Goal: Information Seeking & Learning: Learn about a topic

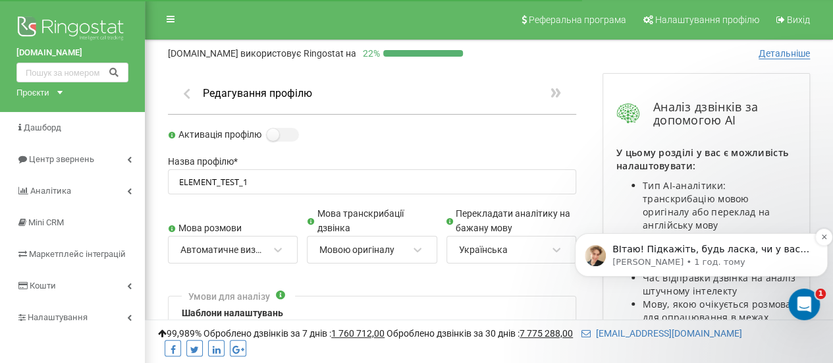
click at [722, 260] on p "Volodymyr • 1 год. тому" at bounding box center [711, 262] width 199 height 12
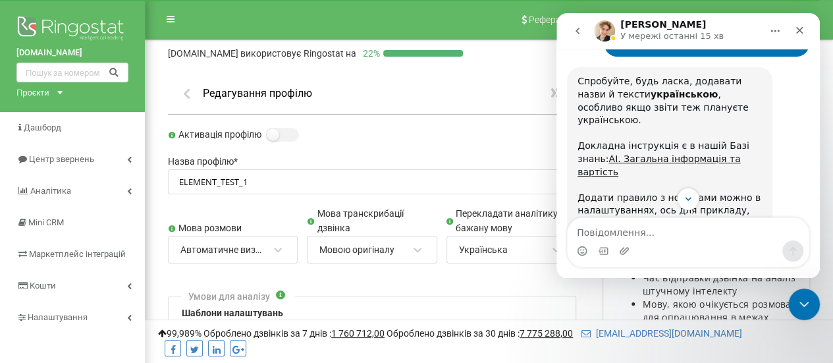
scroll to position [1235, 0]
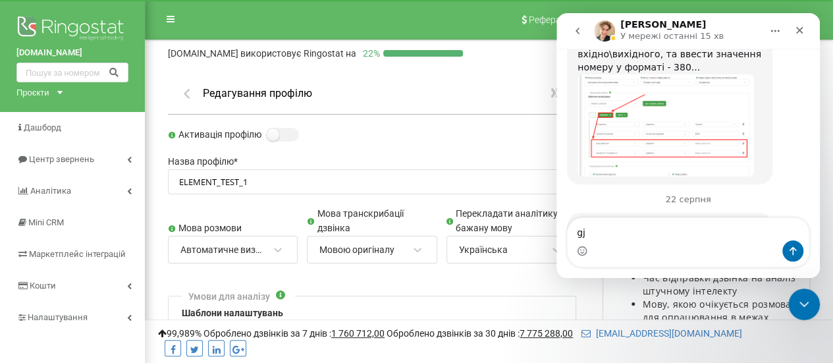
type textarea "g"
type textarea "поки що ні, дякую"
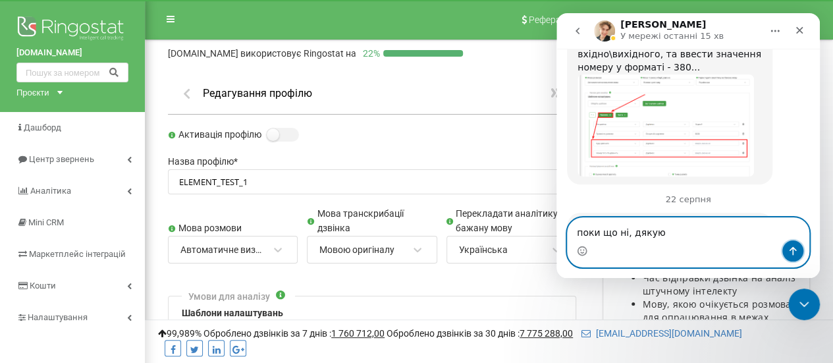
click at [795, 253] on icon "Надіслати повідомлення…" at bounding box center [792, 251] width 11 height 11
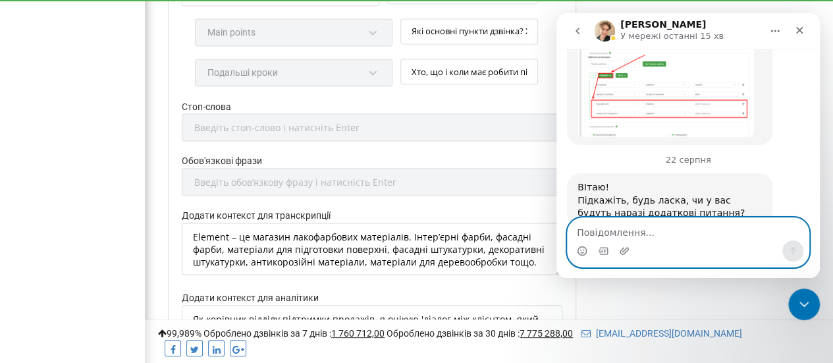
scroll to position [1477, 0]
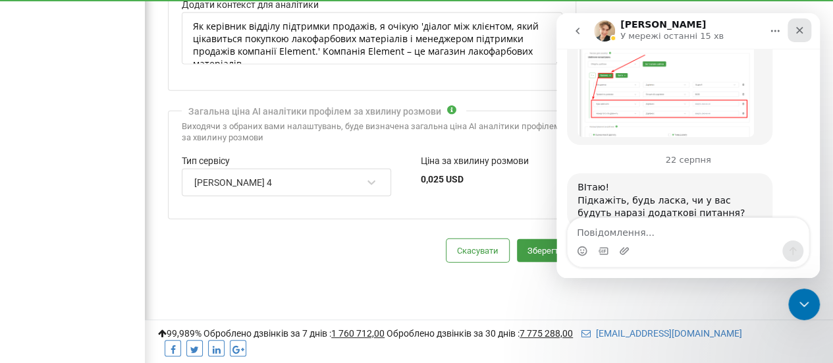
click at [801, 35] on icon "Закрити" at bounding box center [799, 30] width 11 height 11
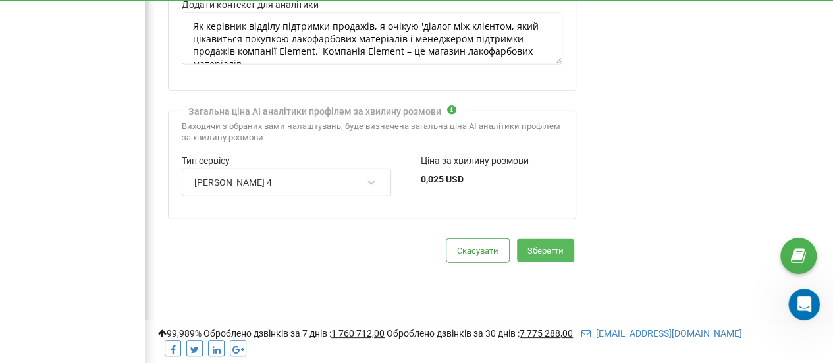
drag, startPoint x: 530, startPoint y: 242, endPoint x: 515, endPoint y: 260, distance: 23.9
click at [530, 242] on button "Зберегти" at bounding box center [545, 250] width 57 height 23
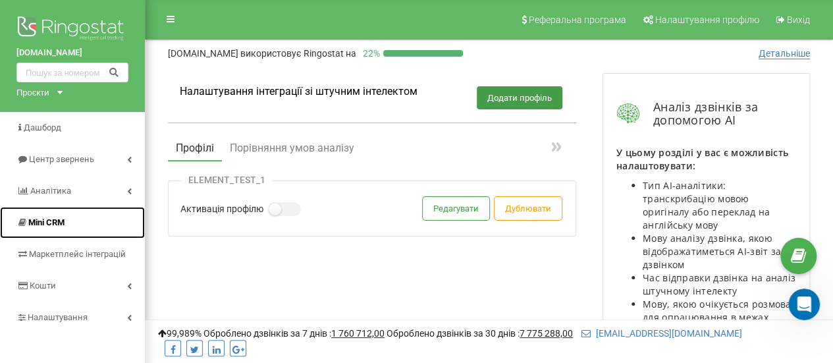
click at [41, 230] on link "Mini CRM" at bounding box center [72, 223] width 145 height 32
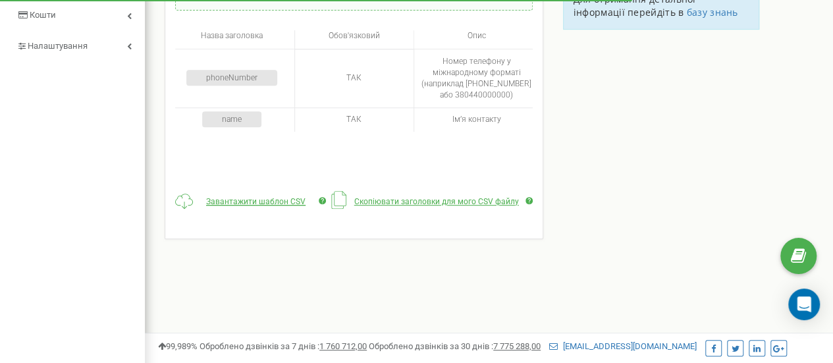
scroll to position [66, 0]
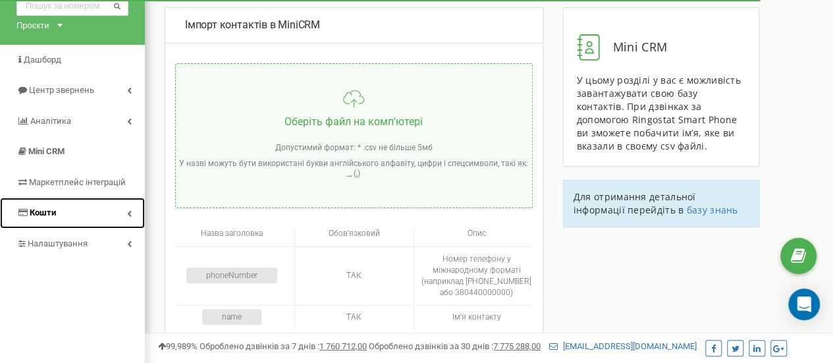
click at [74, 211] on link "Кошти" at bounding box center [72, 212] width 145 height 31
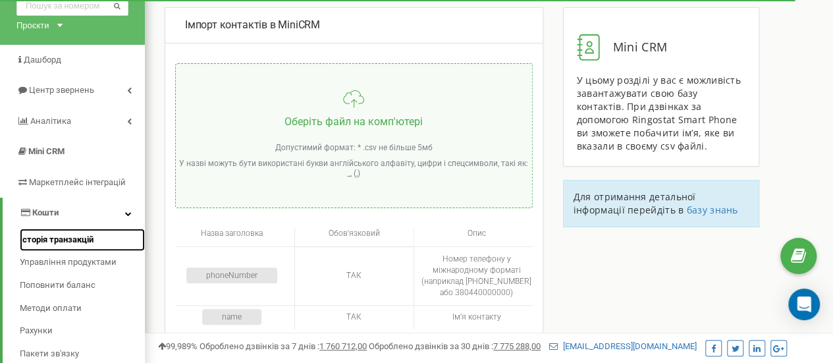
click at [70, 240] on span "Історія транзакцій" at bounding box center [57, 240] width 74 height 13
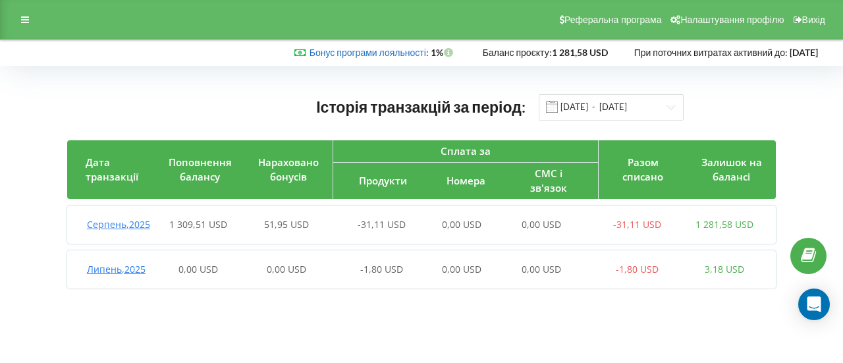
click at [309, 53] on link "Бонус програми лояльності" at bounding box center [367, 52] width 117 height 11
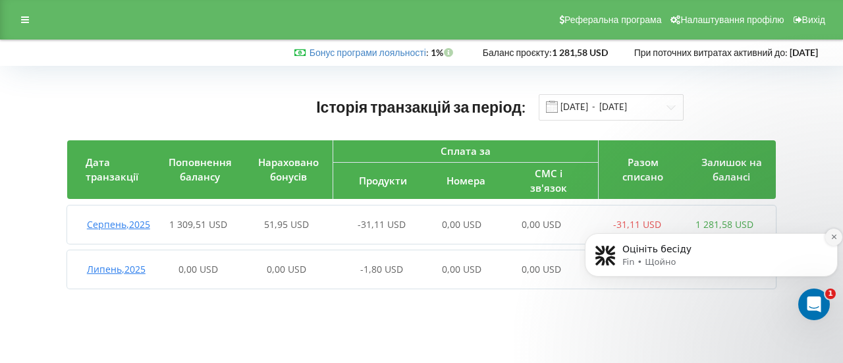
click at [834, 237] on icon "Dismiss notification" at bounding box center [833, 236] width 5 height 5
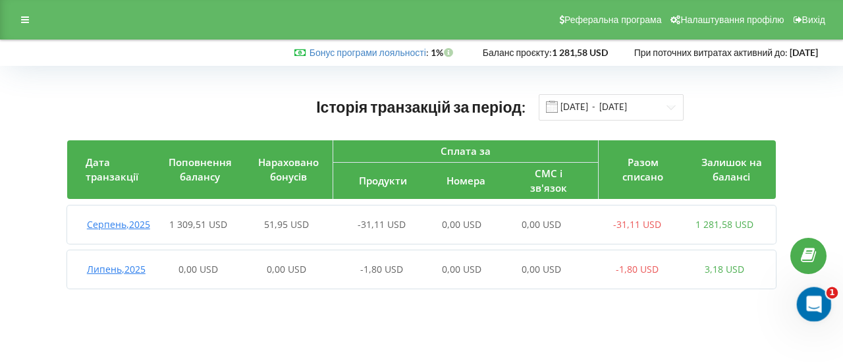
click at [802, 302] on icon "Відкрити програму для спілкування Intercom" at bounding box center [812, 303] width 22 height 22
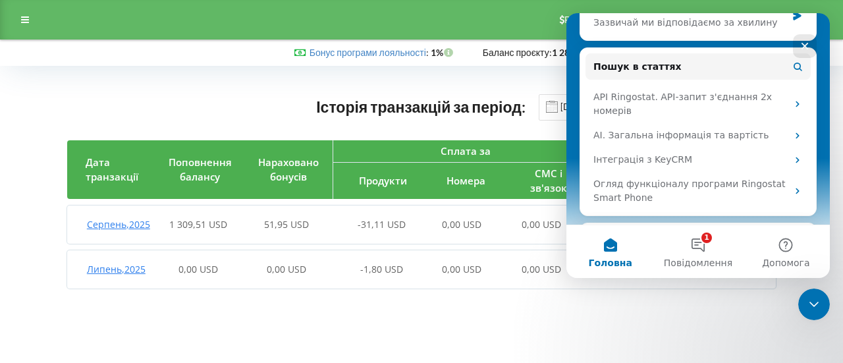
scroll to position [78, 0]
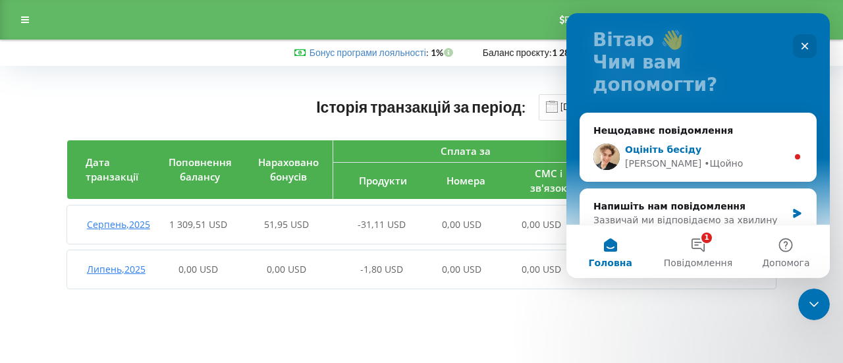
click at [719, 157] on div "Volodymyr • Щойно" at bounding box center [706, 164] width 162 height 14
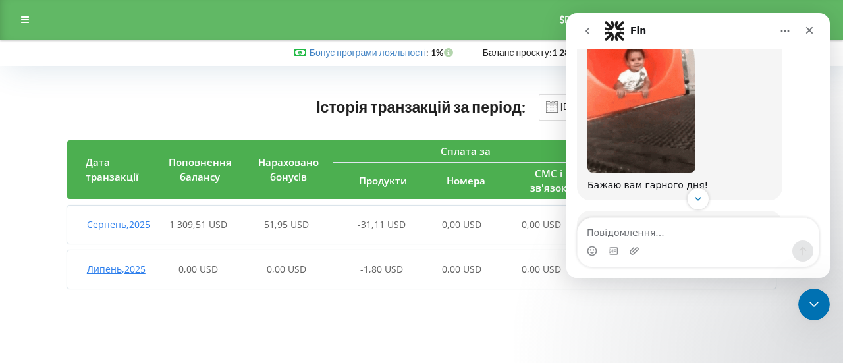
scroll to position [1681, 0]
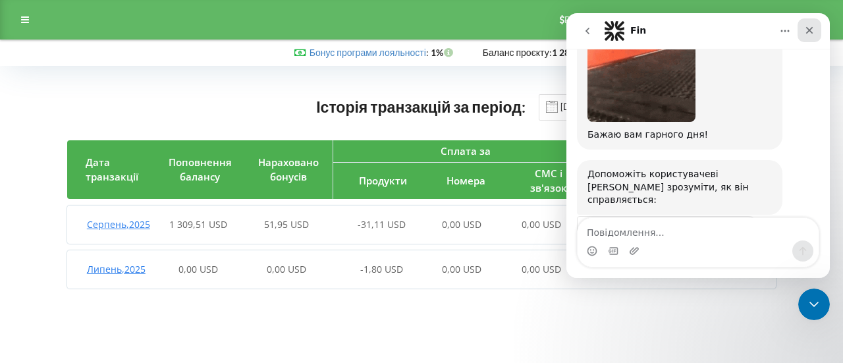
click at [808, 31] on icon "Закрити" at bounding box center [809, 30] width 11 height 11
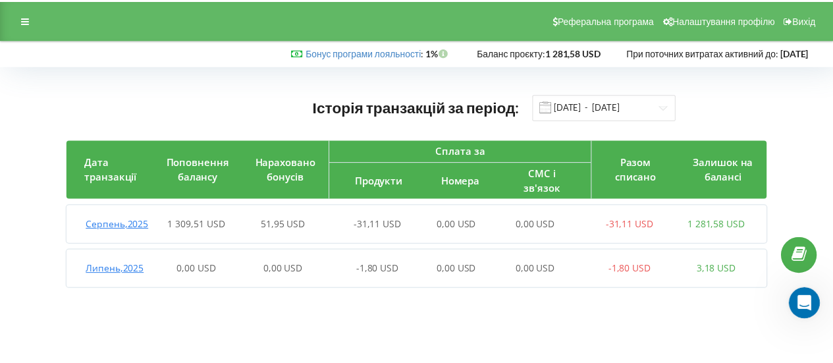
scroll to position [1659, 0]
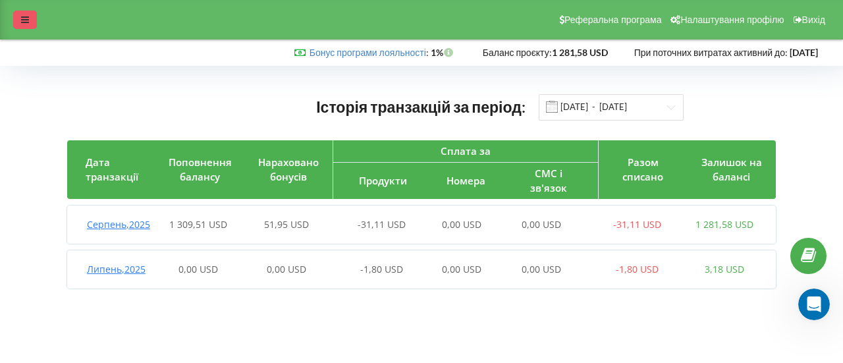
click at [33, 22] on div at bounding box center [25, 20] width 24 height 18
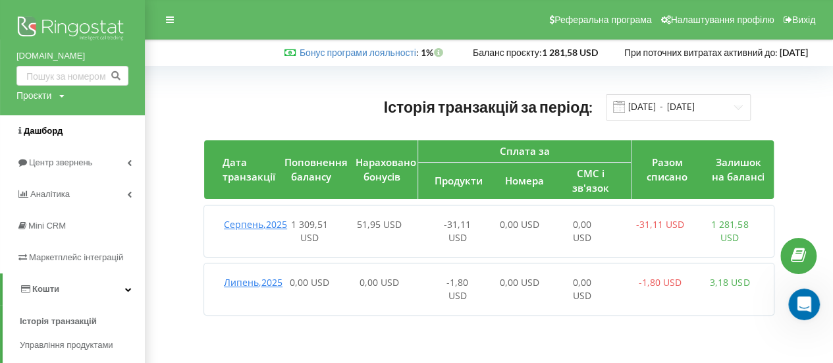
click at [59, 127] on span "Дашборд" at bounding box center [43, 131] width 39 height 10
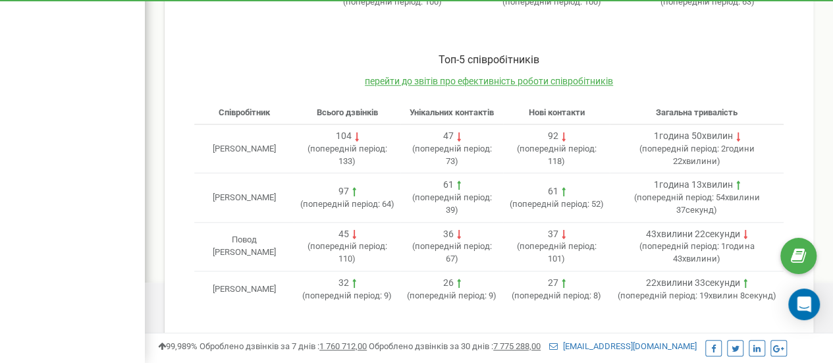
scroll to position [318, 0]
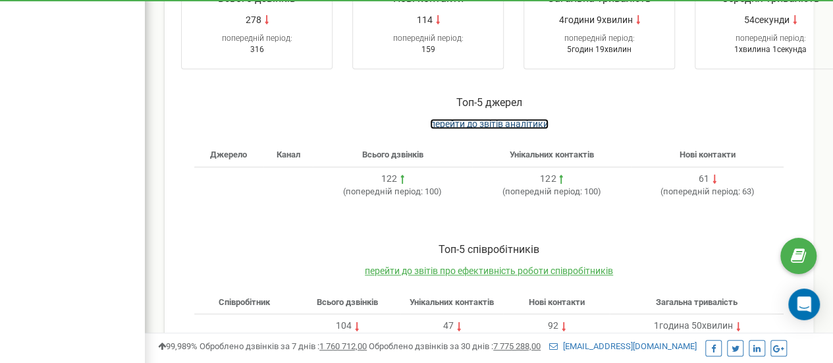
click at [486, 118] on span "перейти до звітів аналітики" at bounding box center [489, 123] width 118 height 11
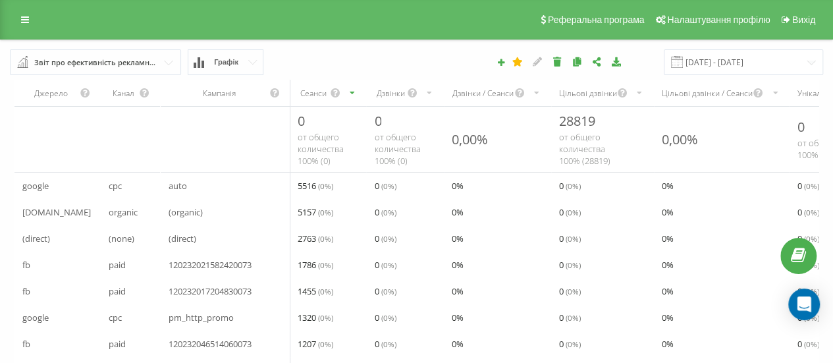
click at [230, 63] on span "Графік" at bounding box center [226, 62] width 24 height 9
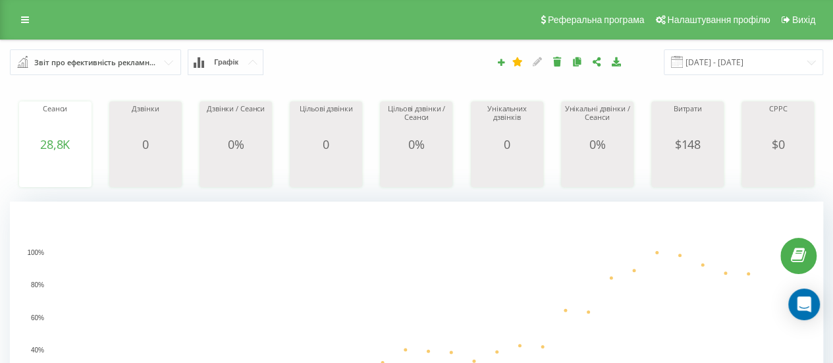
click at [75, 64] on div "Звіт про ефективність рекламних кампаній" at bounding box center [96, 62] width 124 height 14
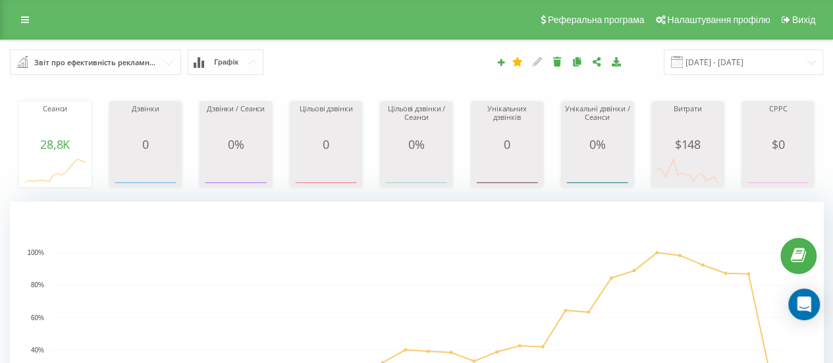
click at [367, 255] on rect "A chart." at bounding box center [417, 333] width 732 height 163
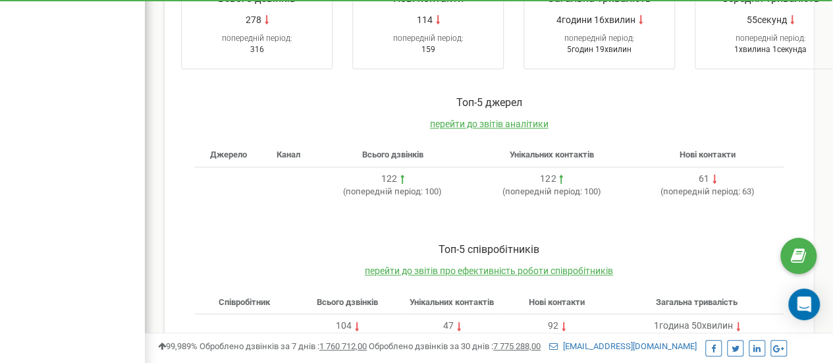
scroll to position [384, 0]
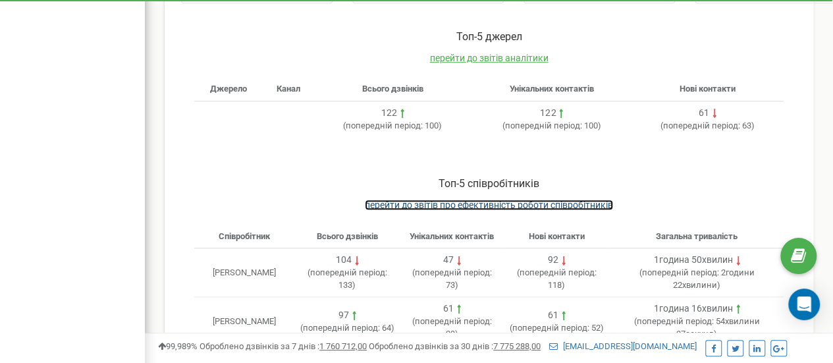
click at [544, 205] on span "перейти до звітів про ефективність роботи співробітників" at bounding box center [489, 204] width 248 height 11
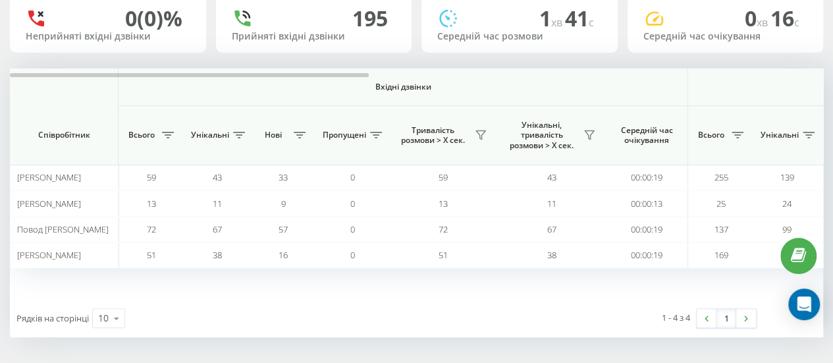
scroll to position [34, 0]
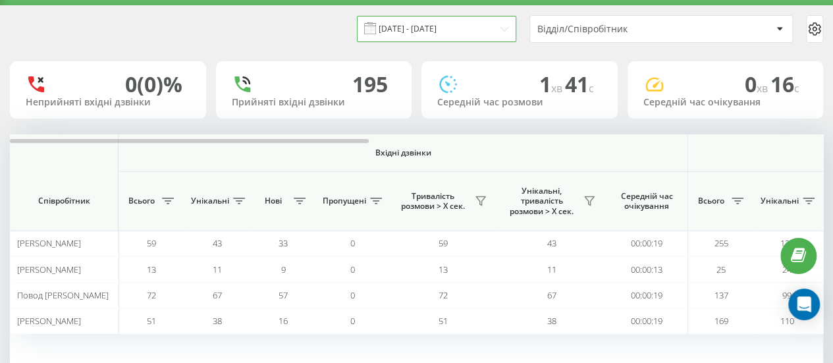
click at [462, 30] on input "[DATE] - [DATE]" at bounding box center [436, 29] width 159 height 26
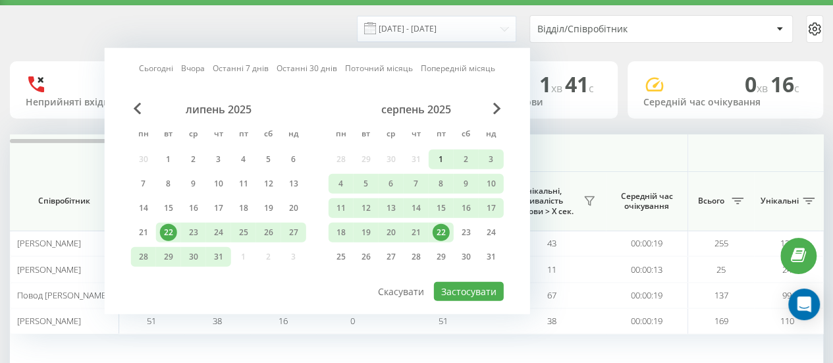
click at [436, 157] on div "1" at bounding box center [441, 159] width 17 height 17
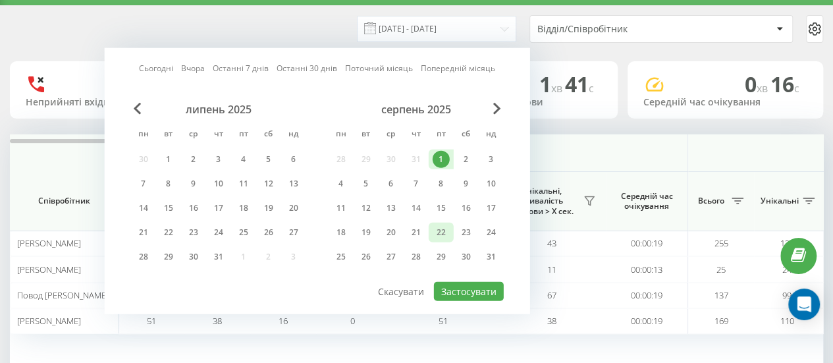
click at [440, 231] on div "22" at bounding box center [441, 232] width 17 height 17
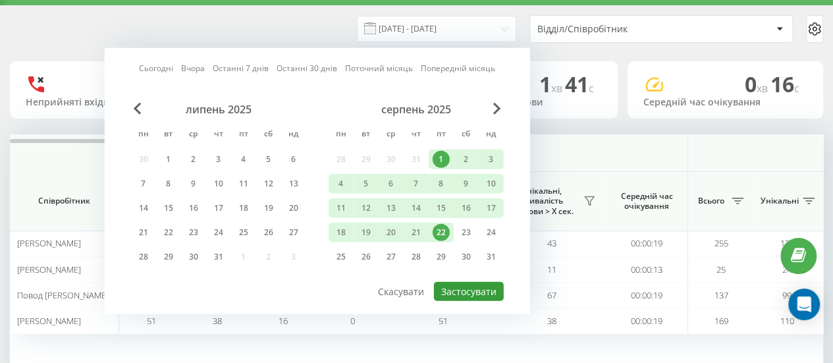
click at [467, 289] on button "Застосувати" at bounding box center [469, 291] width 70 height 19
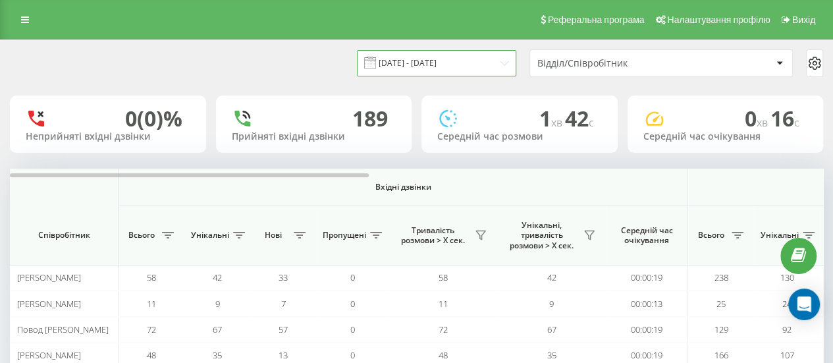
click at [455, 57] on input "01.08.2025 - 22.08.2025" at bounding box center [436, 63] width 159 height 26
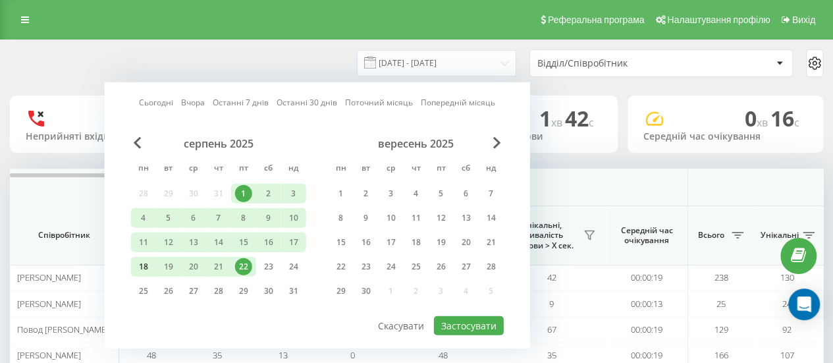
click at [140, 260] on div "18" at bounding box center [143, 266] width 17 height 17
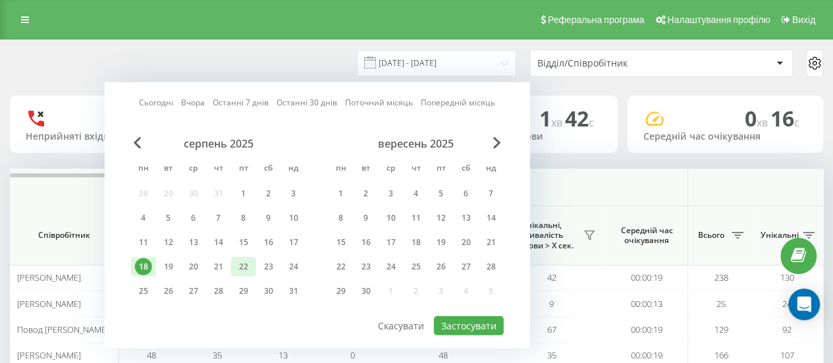
click at [245, 264] on div "22" at bounding box center [243, 266] width 17 height 17
click at [467, 319] on button "Застосувати" at bounding box center [469, 325] width 70 height 19
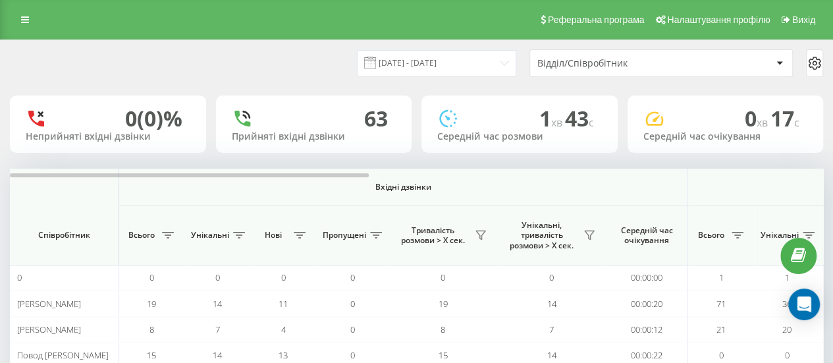
scroll to position [66, 0]
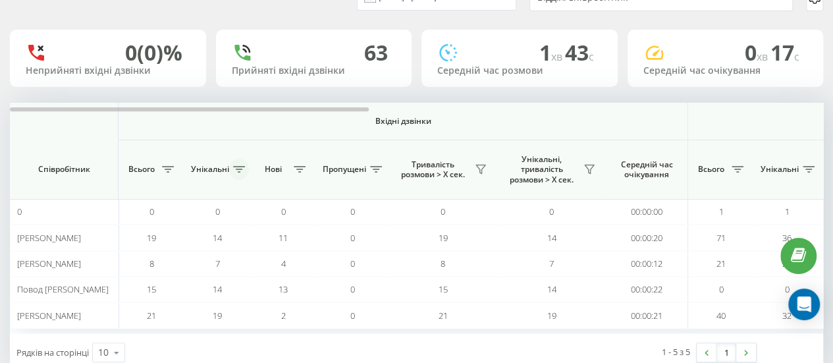
click at [236, 170] on icon at bounding box center [239, 169] width 12 height 7
click at [250, 123] on span "Вхідні дзвінки" at bounding box center [403, 121] width 500 height 11
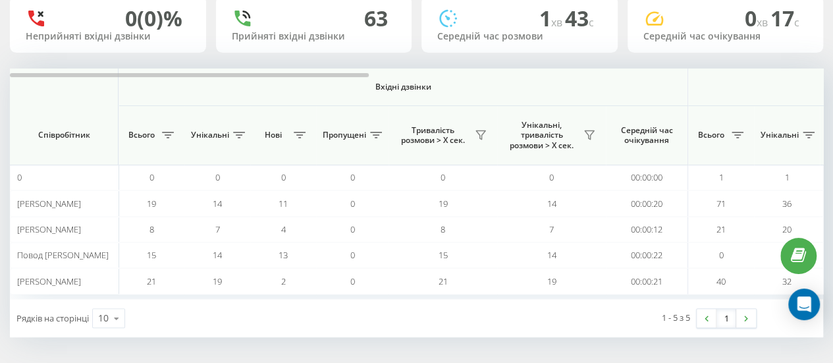
scroll to position [0, 0]
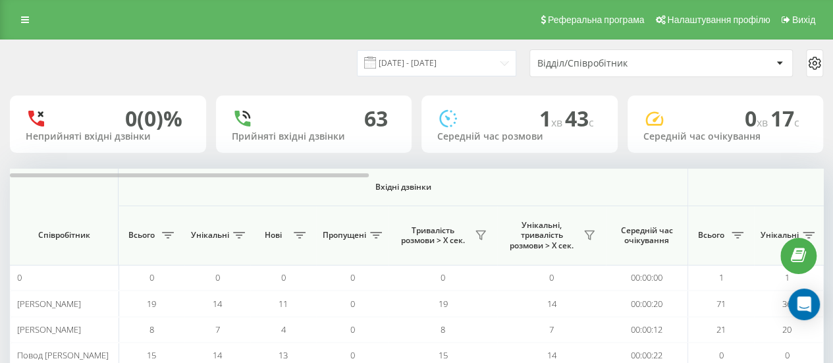
click at [784, 63] on div at bounding box center [779, 63] width 15 height 16
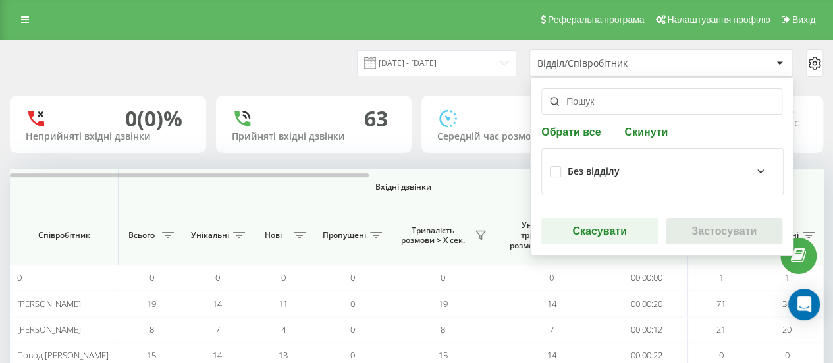
click at [784, 63] on div at bounding box center [779, 63] width 15 height 16
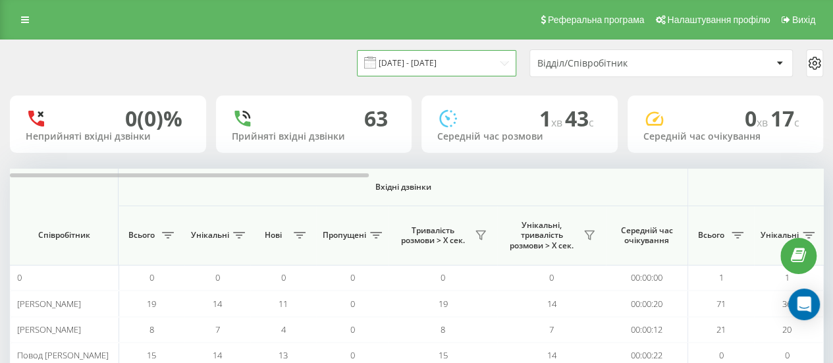
click at [455, 57] on input "18.08.2025 - 22.08.2025" at bounding box center [436, 63] width 159 height 26
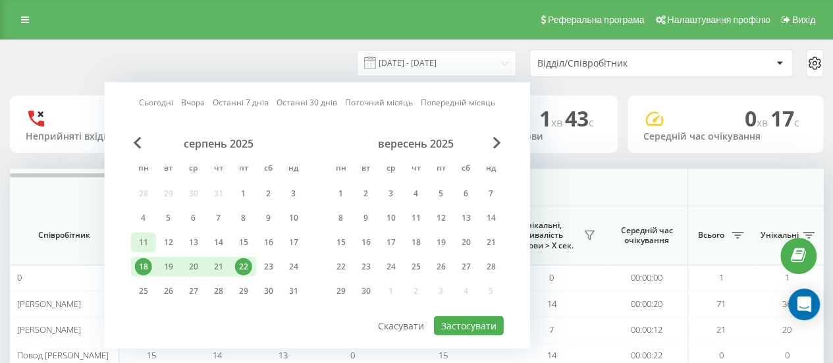
click at [147, 240] on div "11" at bounding box center [143, 242] width 17 height 17
click at [242, 265] on div "22" at bounding box center [243, 266] width 17 height 17
click at [249, 264] on div "22" at bounding box center [243, 266] width 17 height 17
click at [216, 269] on div "21" at bounding box center [218, 266] width 17 height 17
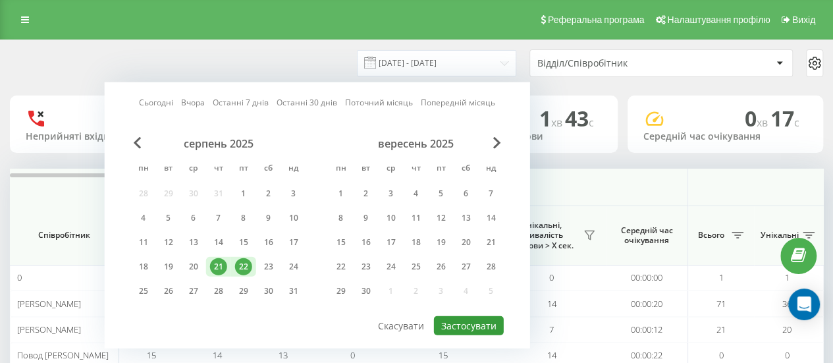
click at [468, 325] on button "Застосувати" at bounding box center [469, 325] width 70 height 19
type input "21.08.2025 - 22.08.2025"
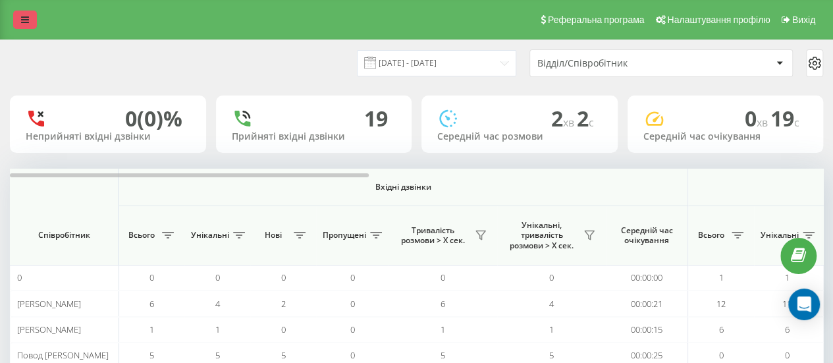
click at [26, 14] on link at bounding box center [25, 20] width 24 height 18
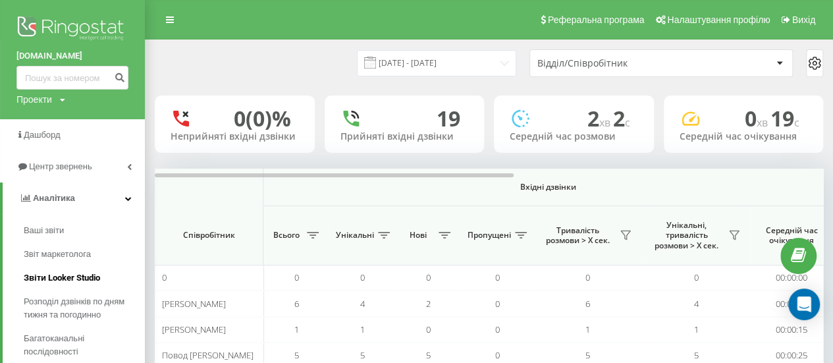
scroll to position [66, 0]
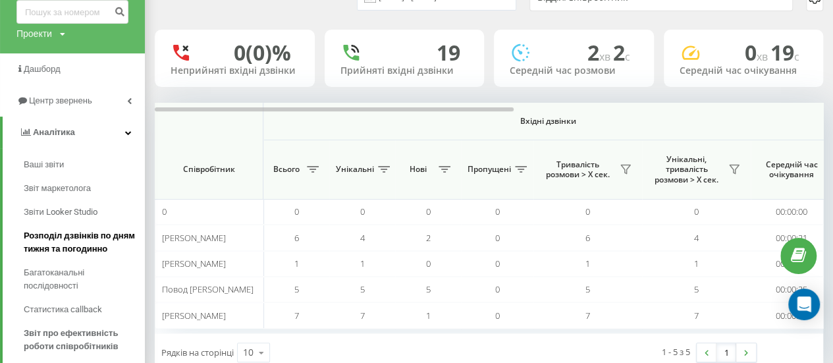
click at [72, 253] on span "Розподіл дзвінків по дням тижня та погодинно" at bounding box center [81, 242] width 115 height 26
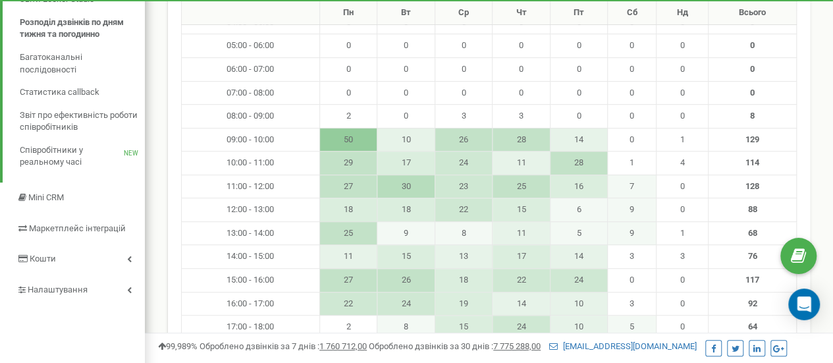
scroll to position [325, 0]
